Goal: Task Accomplishment & Management: Manage account settings

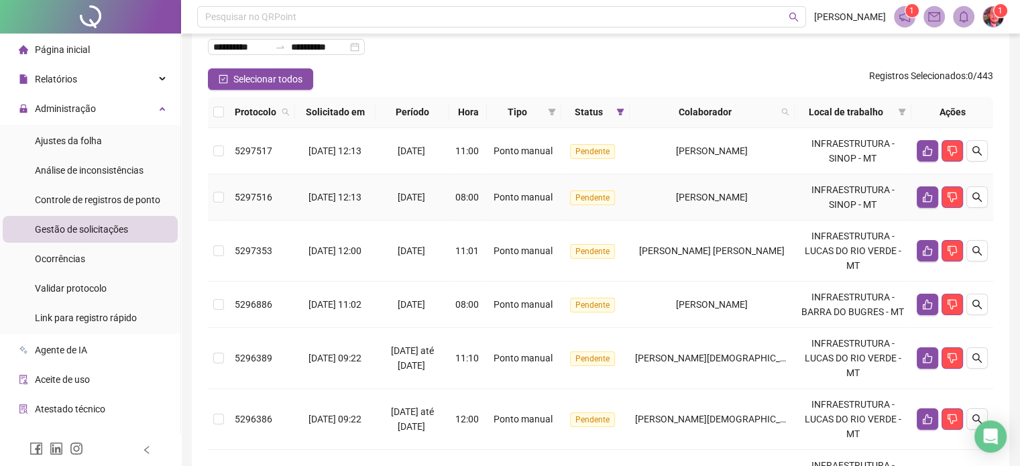
scroll to position [67, 0]
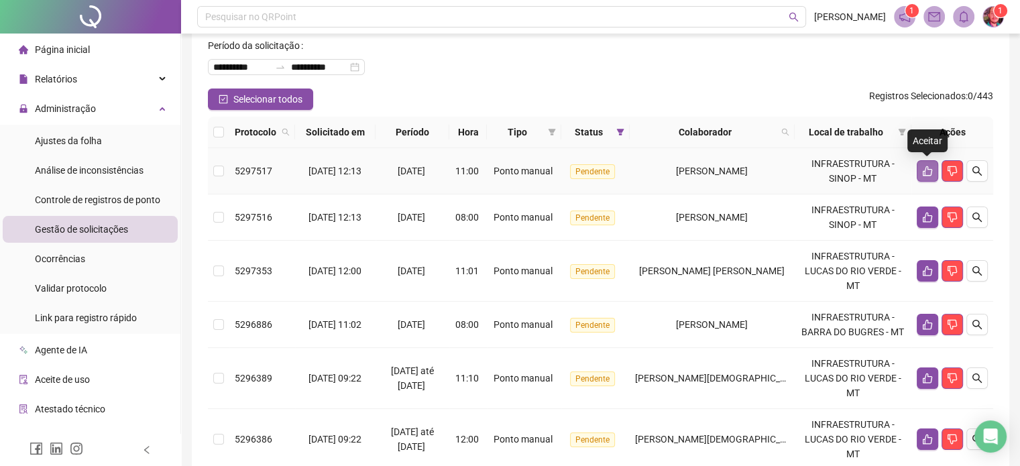
click at [921, 171] on button "button" at bounding box center [927, 170] width 21 height 21
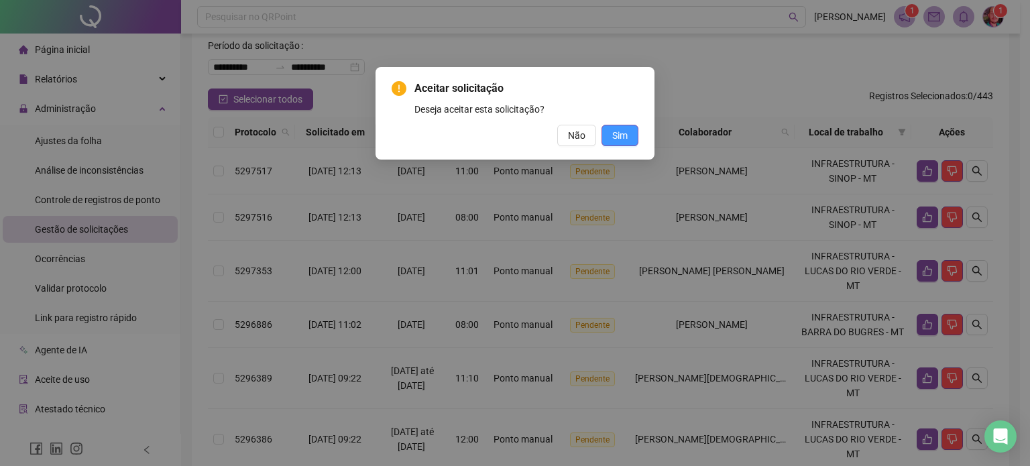
click at [613, 136] on span "Sim" at bounding box center [620, 135] width 15 height 15
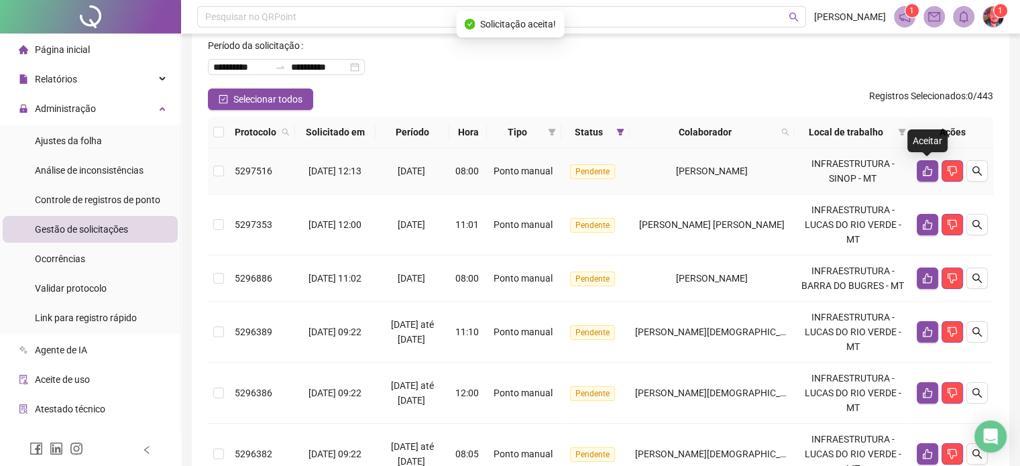
click at [927, 171] on icon "like" at bounding box center [927, 171] width 11 height 11
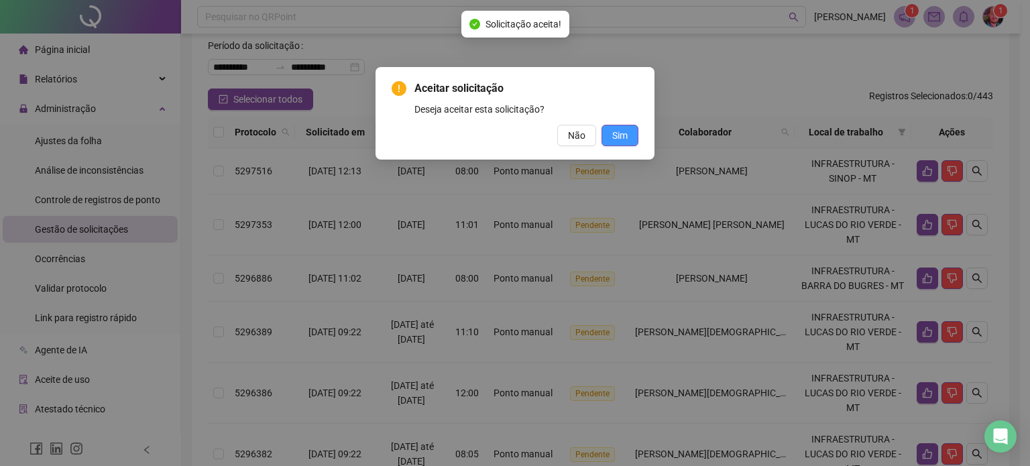
click at [611, 133] on button "Sim" at bounding box center [620, 135] width 37 height 21
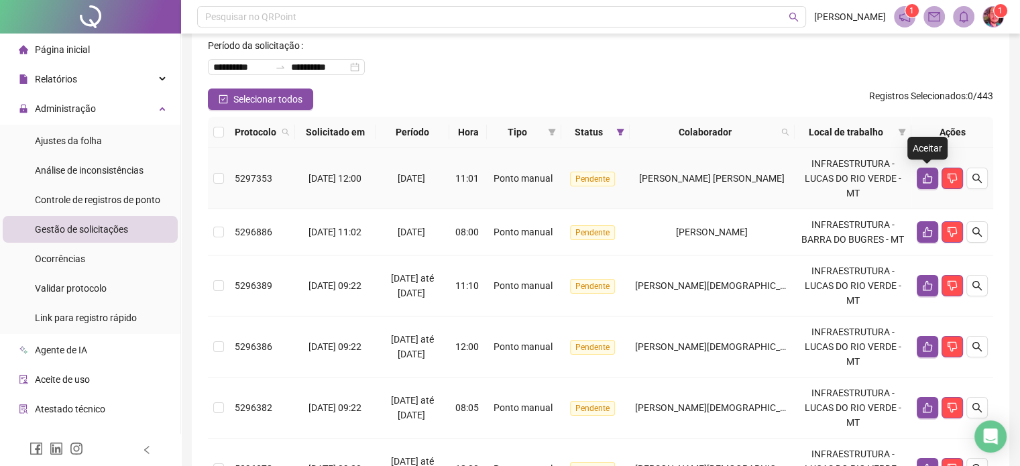
click at [928, 173] on icon "like" at bounding box center [927, 178] width 11 height 11
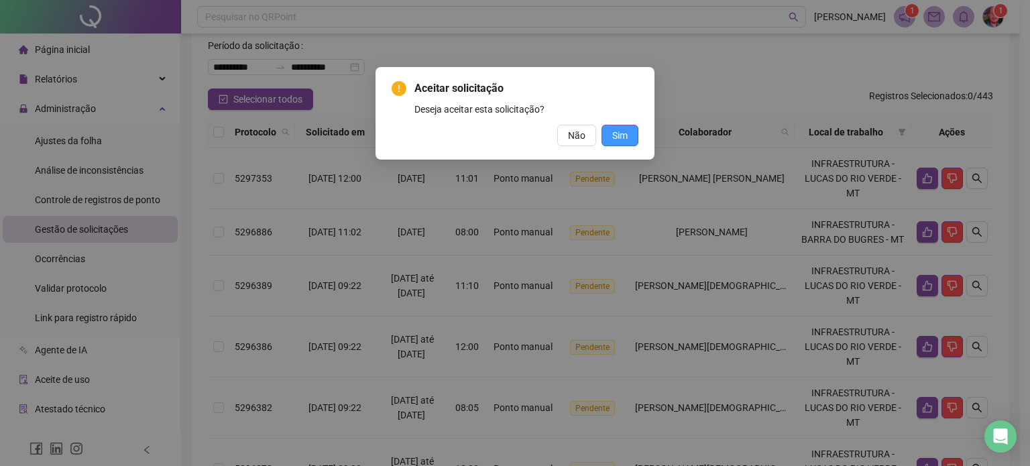
click at [623, 136] on span "Sim" at bounding box center [620, 135] width 15 height 15
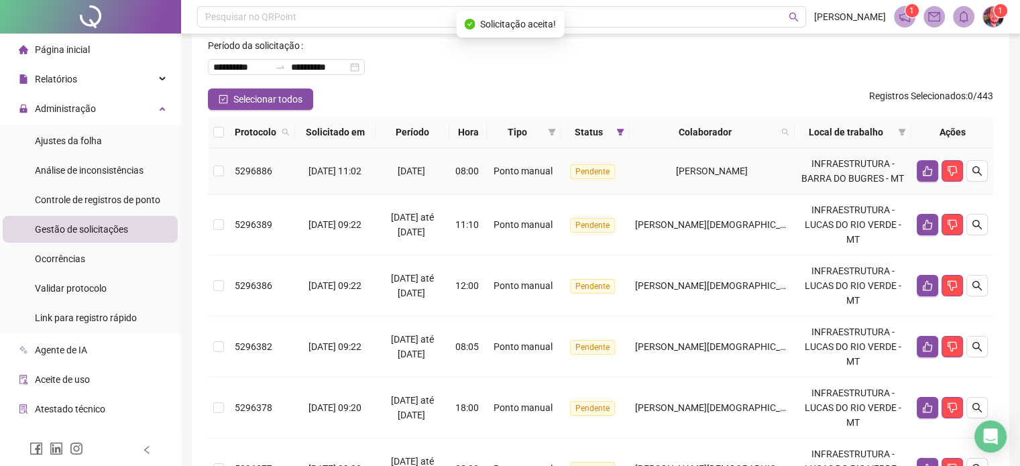
click at [924, 182] on td at bounding box center [953, 171] width 82 height 46
click at [924, 226] on icon "like" at bounding box center [927, 225] width 9 height 10
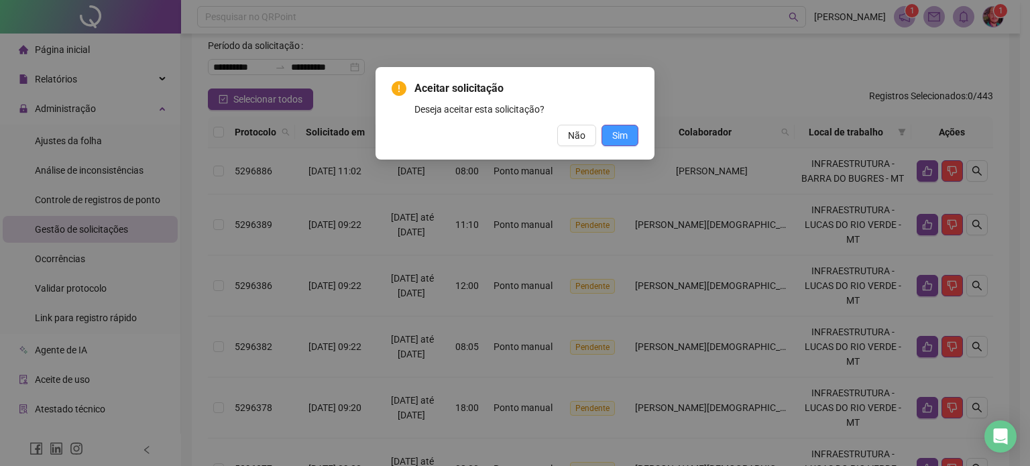
click at [625, 131] on span "Sim" at bounding box center [620, 135] width 15 height 15
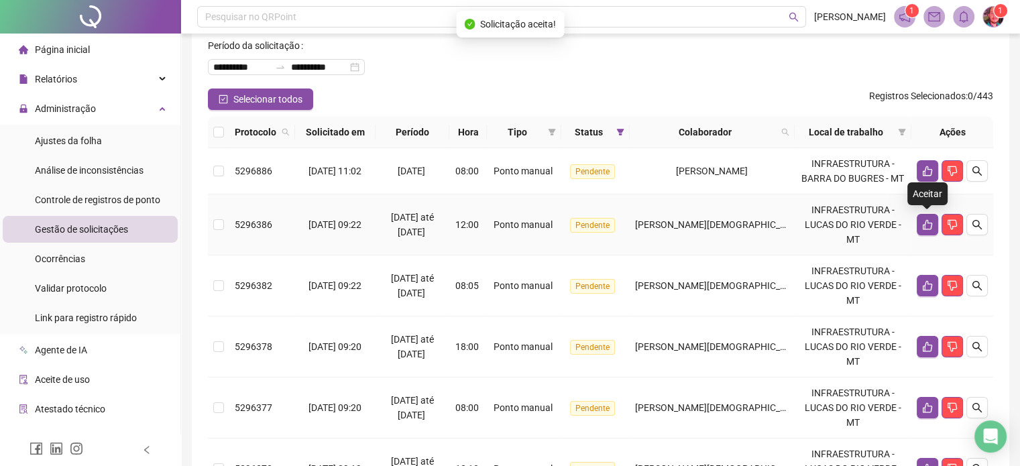
click at [927, 229] on icon "like" at bounding box center [927, 225] width 9 height 10
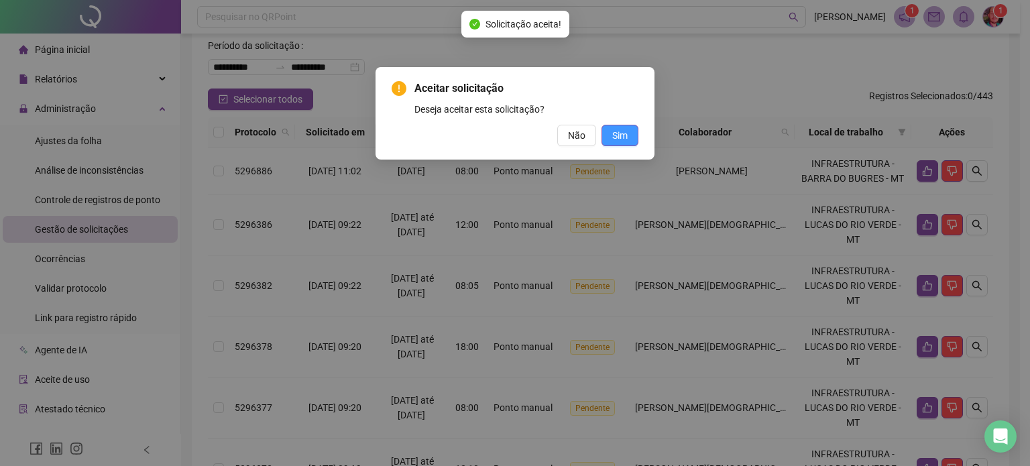
click at [621, 134] on span "Sim" at bounding box center [620, 135] width 15 height 15
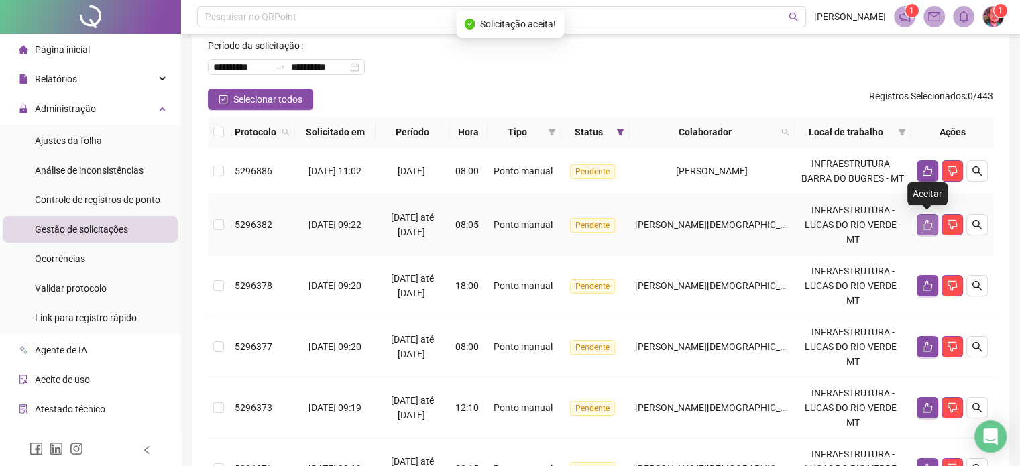
click at [929, 225] on icon "like" at bounding box center [927, 224] width 11 height 11
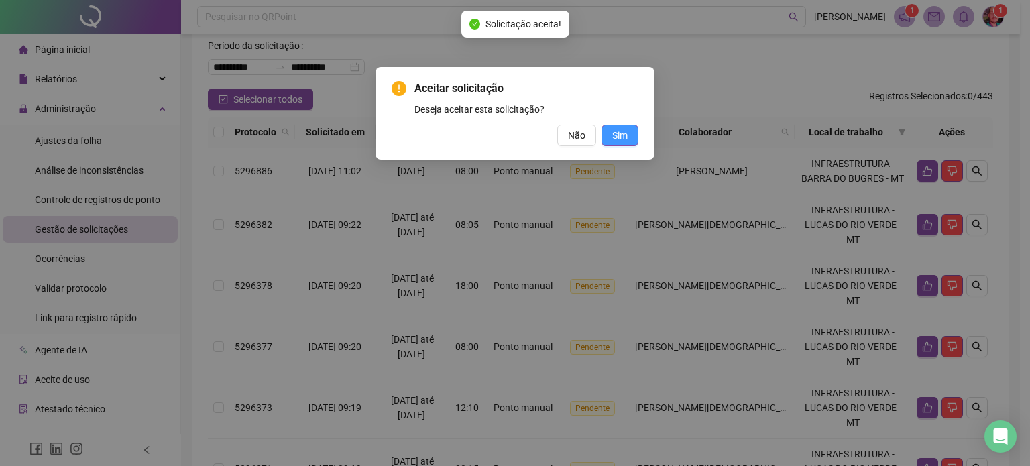
click at [619, 144] on button "Sim" at bounding box center [620, 135] width 37 height 21
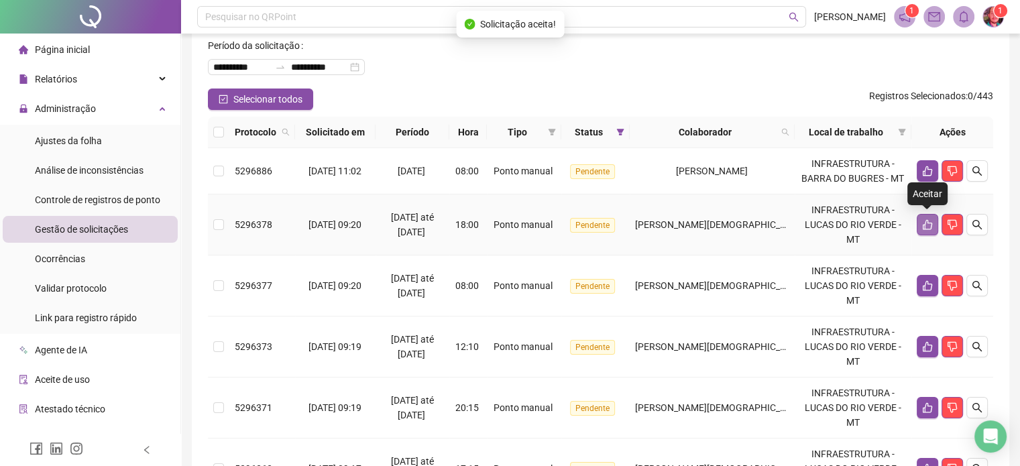
click at [929, 229] on icon "like" at bounding box center [927, 225] width 9 height 10
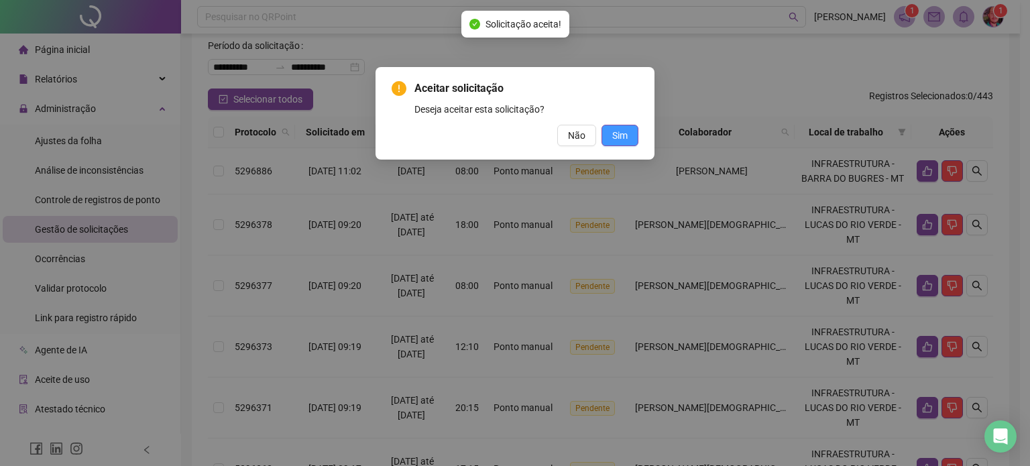
click at [625, 134] on span "Sim" at bounding box center [620, 135] width 15 height 15
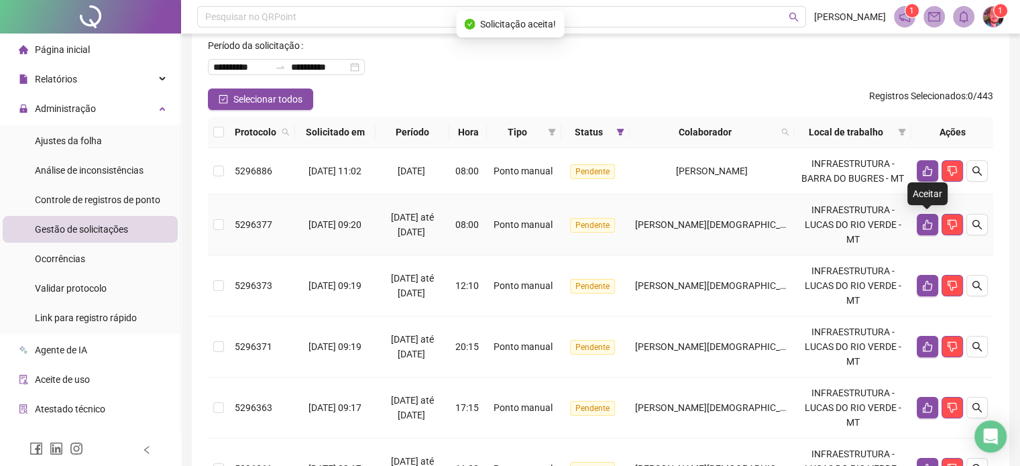
click at [926, 230] on button "button" at bounding box center [927, 224] width 21 height 21
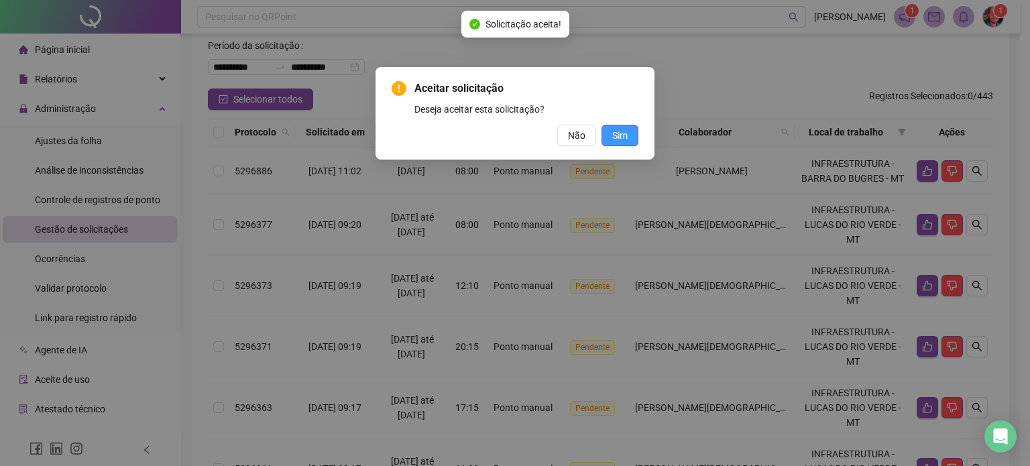
click at [620, 131] on span "Sim" at bounding box center [620, 135] width 15 height 15
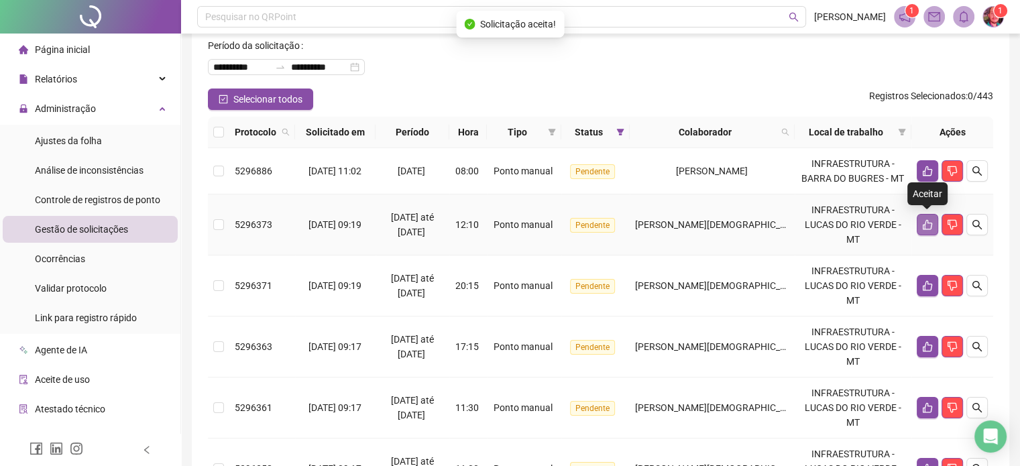
click at [927, 227] on icon "like" at bounding box center [927, 224] width 11 height 11
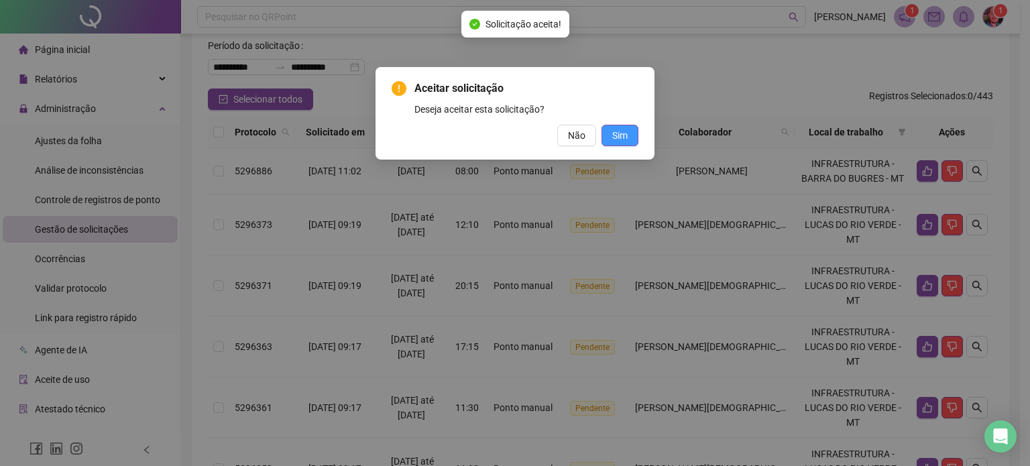
click at [626, 136] on span "Sim" at bounding box center [620, 135] width 15 height 15
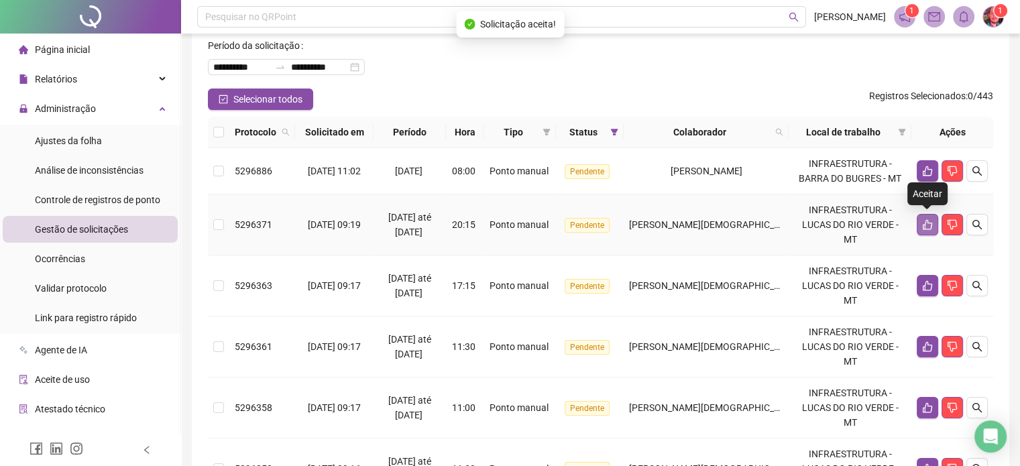
click at [929, 226] on icon "like" at bounding box center [927, 224] width 11 height 11
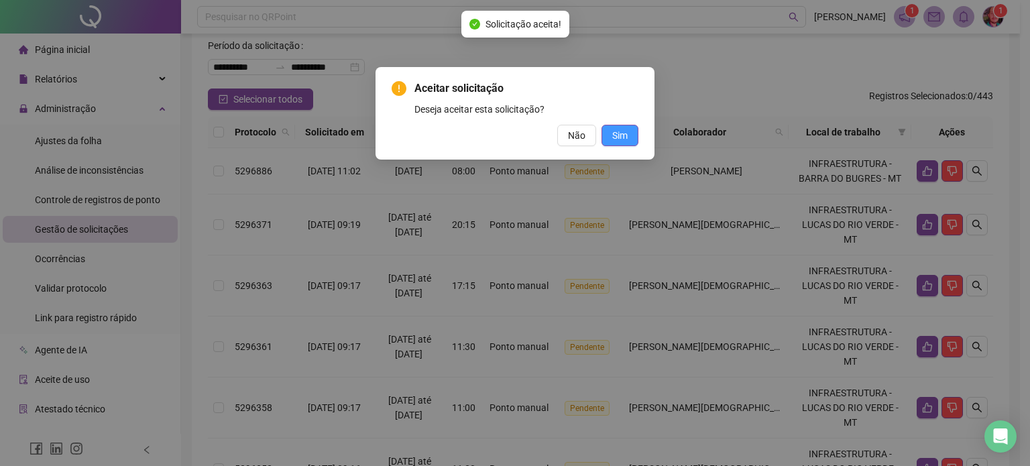
click at [623, 134] on span "Sim" at bounding box center [620, 135] width 15 height 15
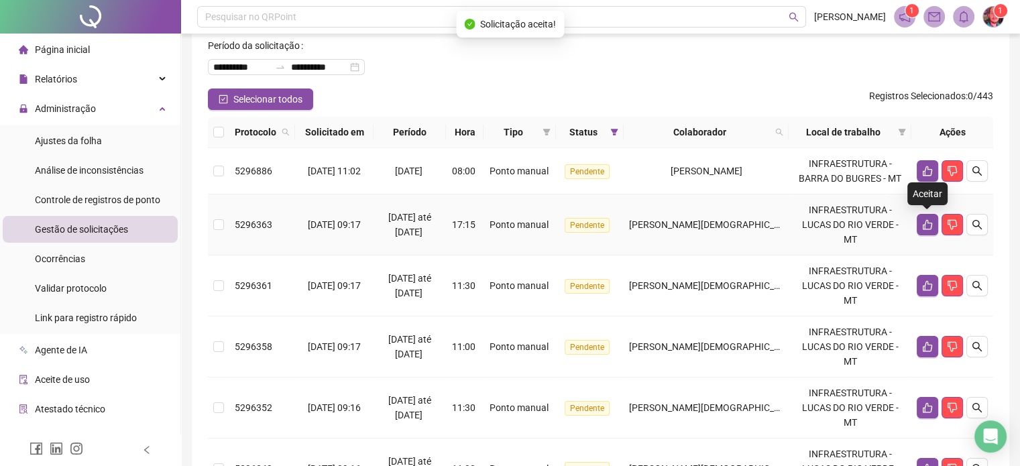
click at [927, 226] on icon "like" at bounding box center [927, 224] width 11 height 11
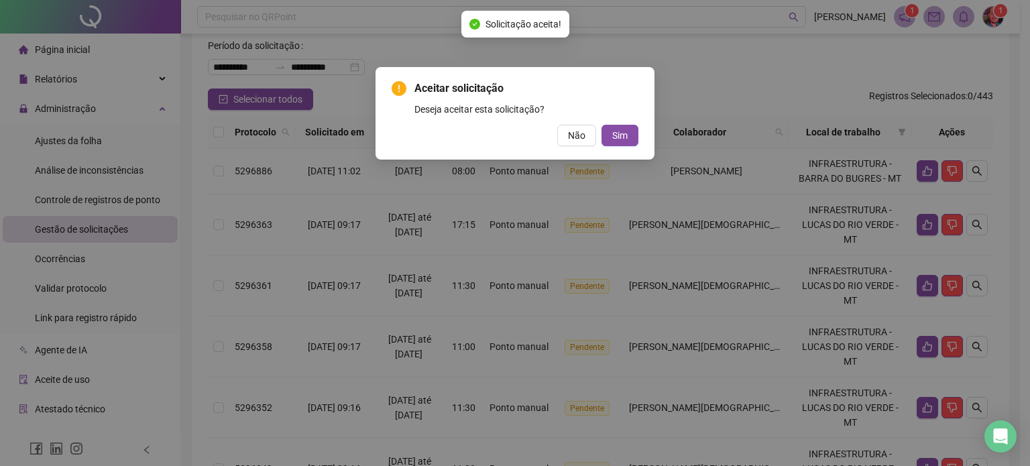
click at [614, 147] on div "Aceitar solicitação Deseja aceitar esta solicitação? Não Sim" at bounding box center [515, 113] width 279 height 93
click at [617, 141] on span "Sim" at bounding box center [620, 135] width 15 height 15
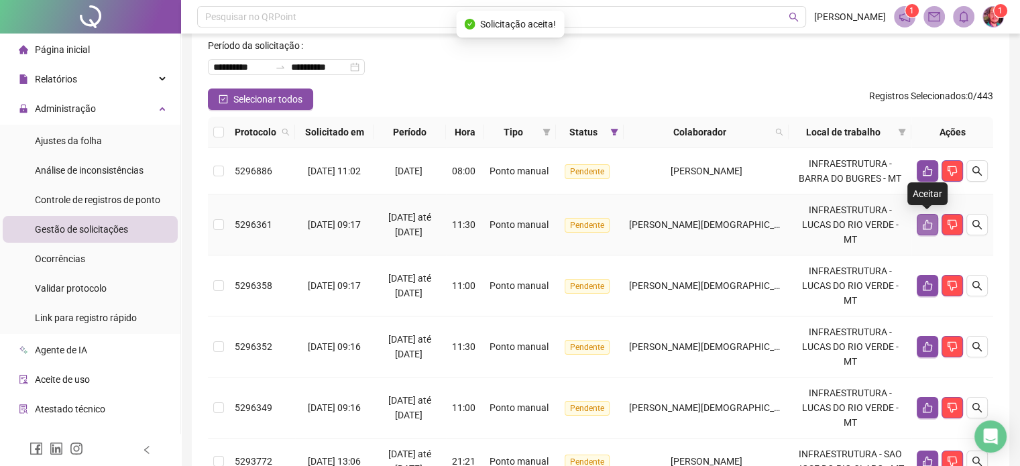
click at [926, 227] on icon "like" at bounding box center [927, 224] width 11 height 11
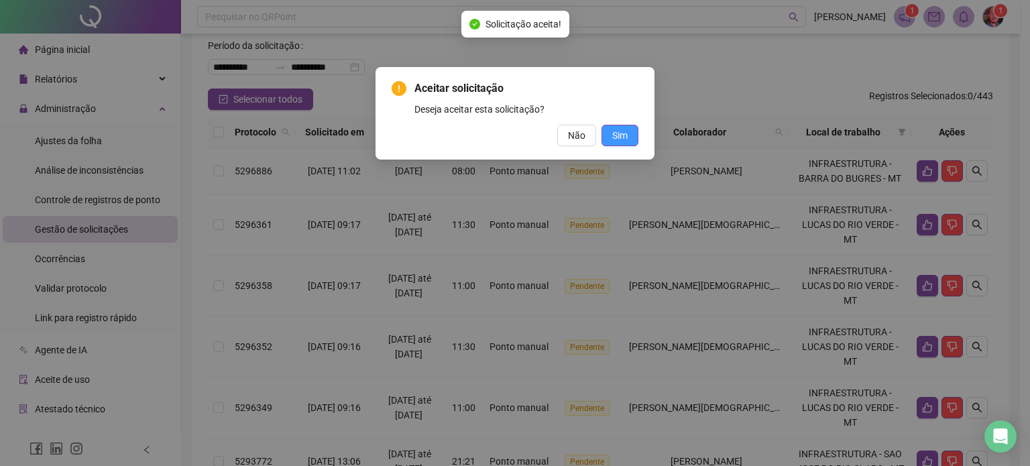
click at [623, 134] on span "Sim" at bounding box center [620, 135] width 15 height 15
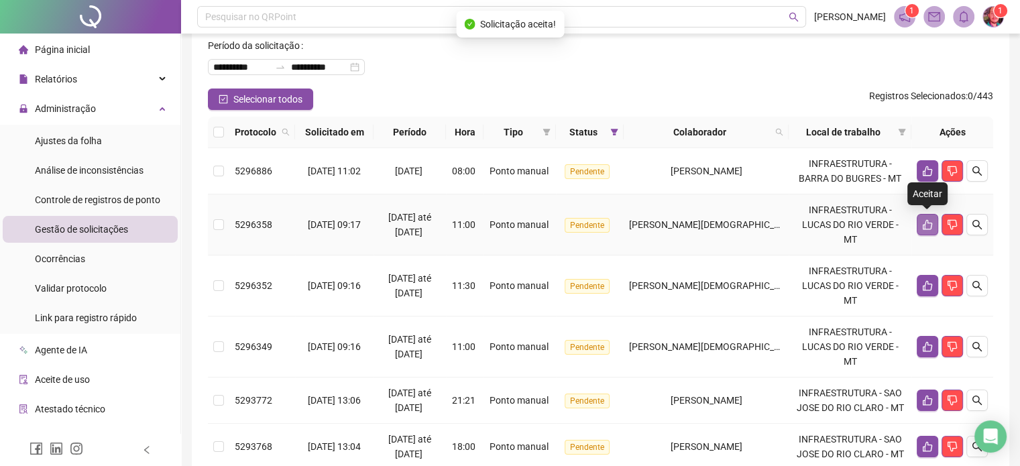
click at [927, 225] on icon "like" at bounding box center [927, 224] width 11 height 11
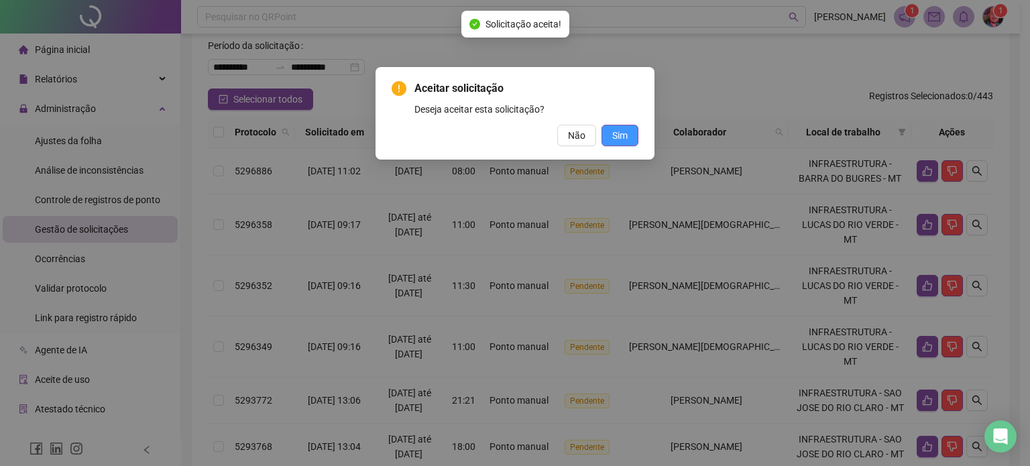
click at [613, 129] on span "Sim" at bounding box center [620, 135] width 15 height 15
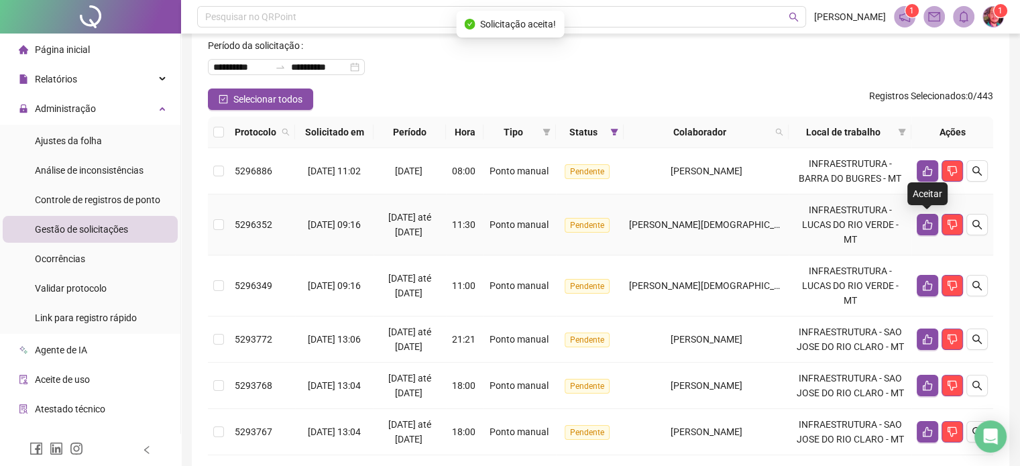
click at [926, 226] on icon "like" at bounding box center [927, 224] width 11 height 11
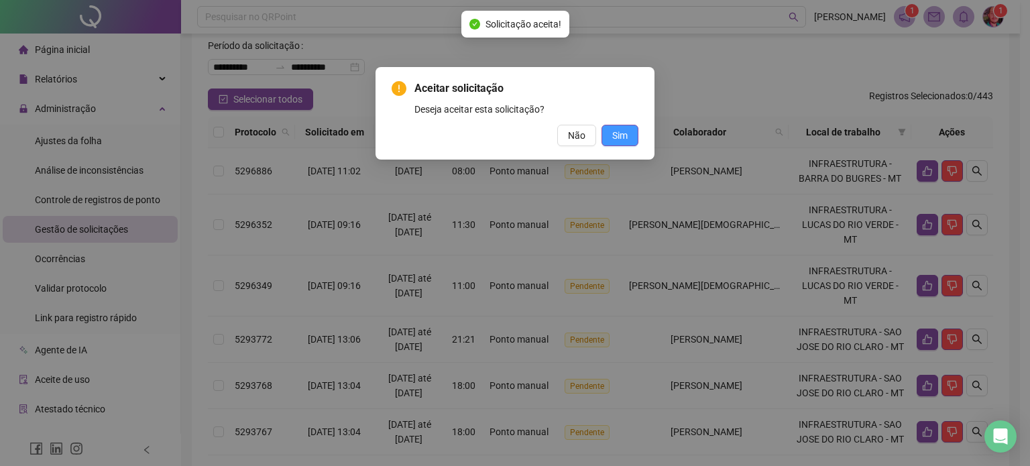
click at [608, 133] on button "Sim" at bounding box center [620, 135] width 37 height 21
click at [620, 137] on span "Sim" at bounding box center [620, 135] width 15 height 15
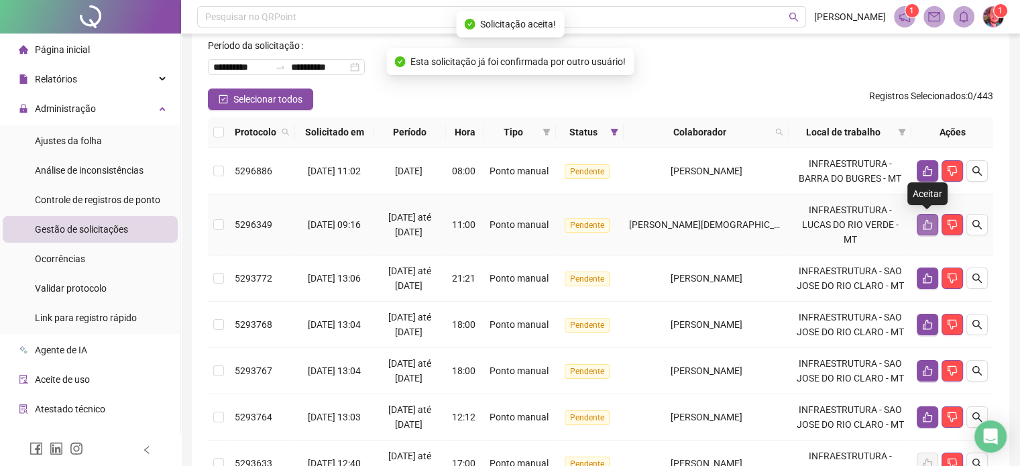
click at [923, 225] on icon "like" at bounding box center [927, 225] width 9 height 10
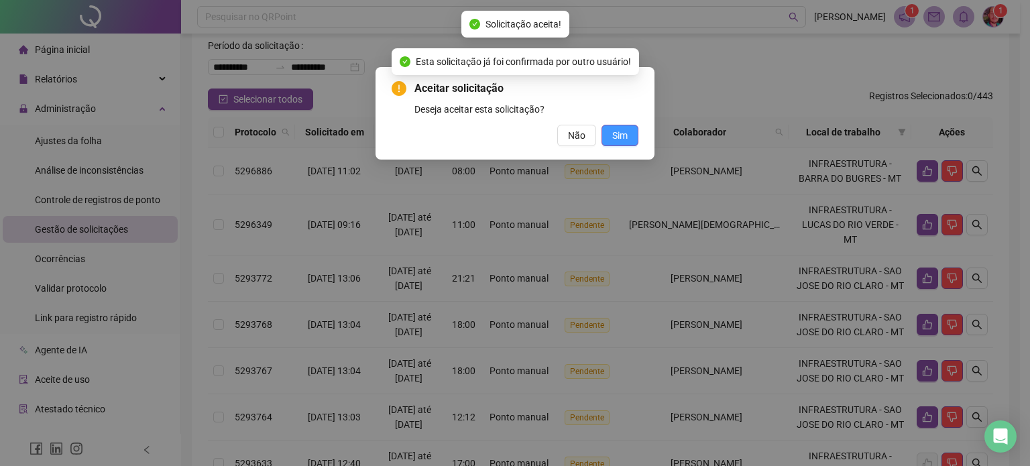
click at [611, 134] on button "Sim" at bounding box center [620, 135] width 37 height 21
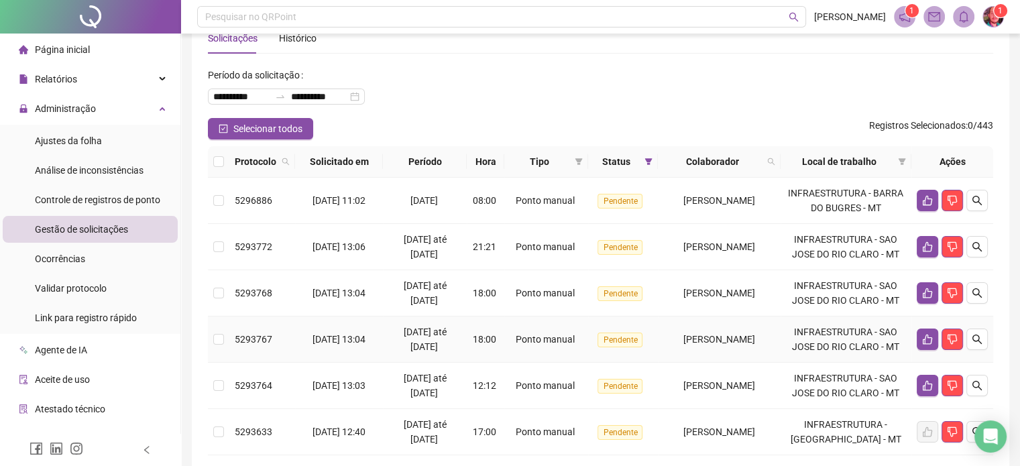
scroll to position [0, 0]
